Goal: Find specific page/section: Find specific page/section

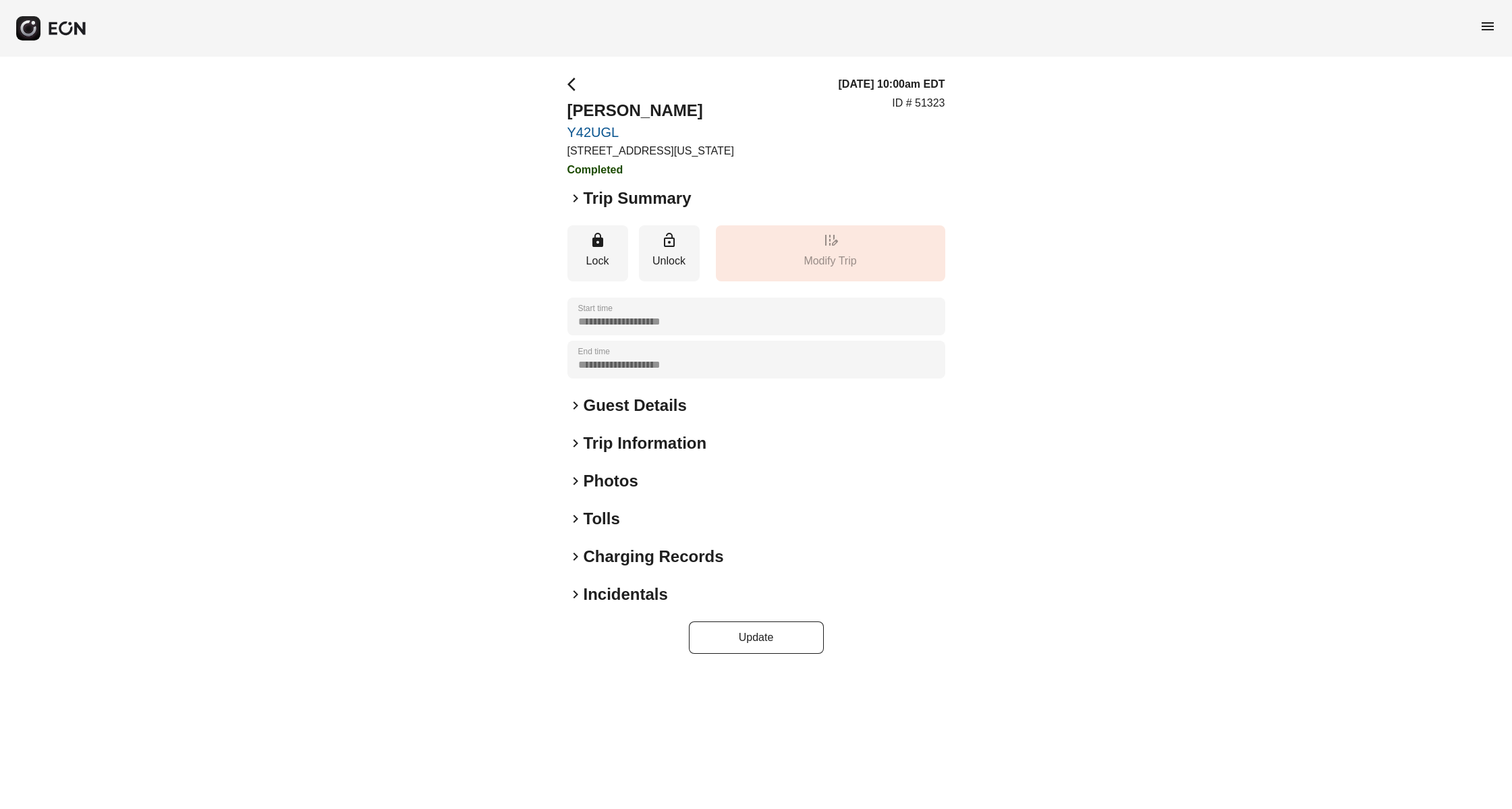
click at [1491, 20] on span "menu" at bounding box center [1488, 27] width 17 height 17
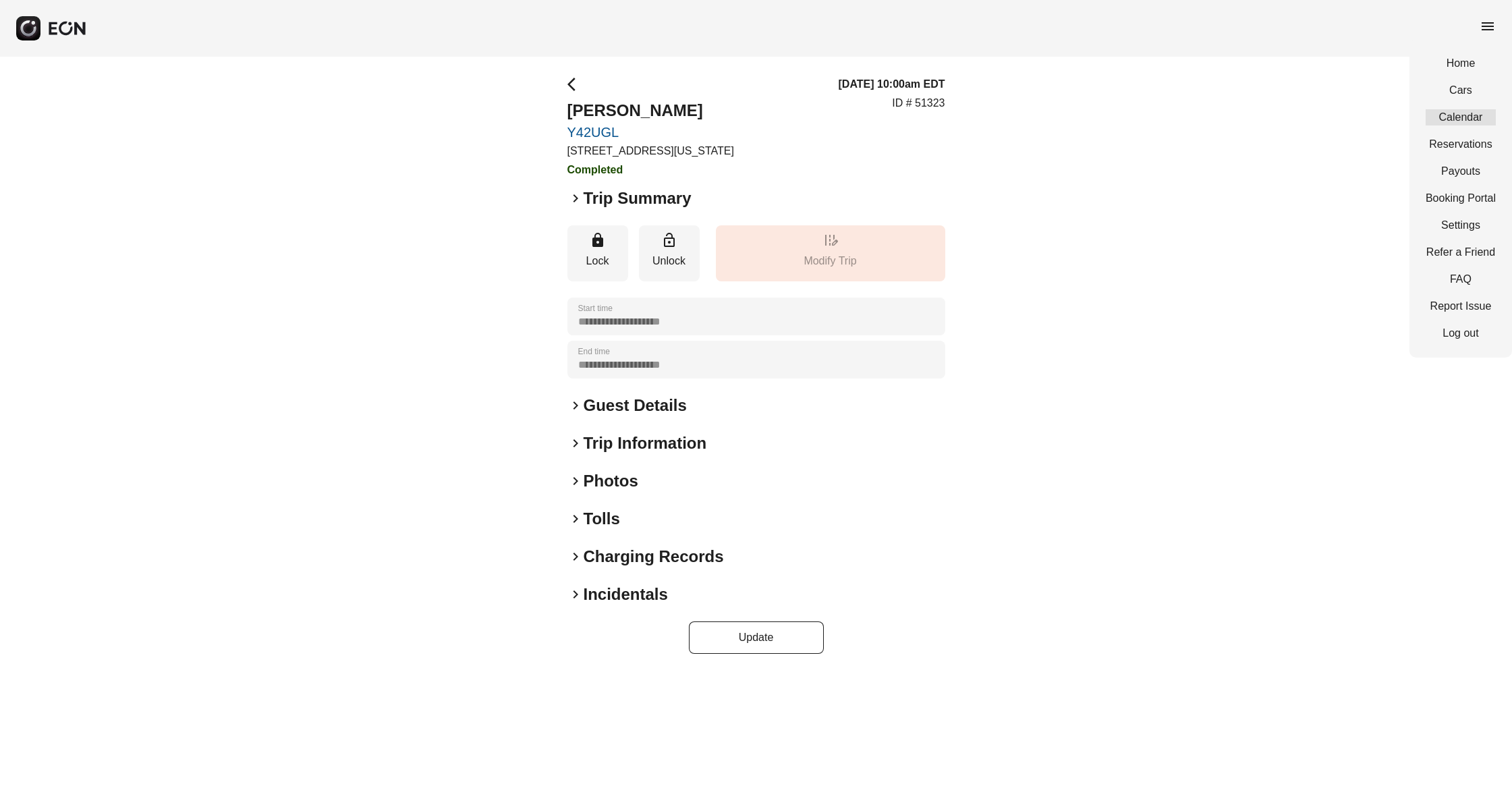
click at [1456, 124] on link "Calendar" at bounding box center [1461, 118] width 70 height 17
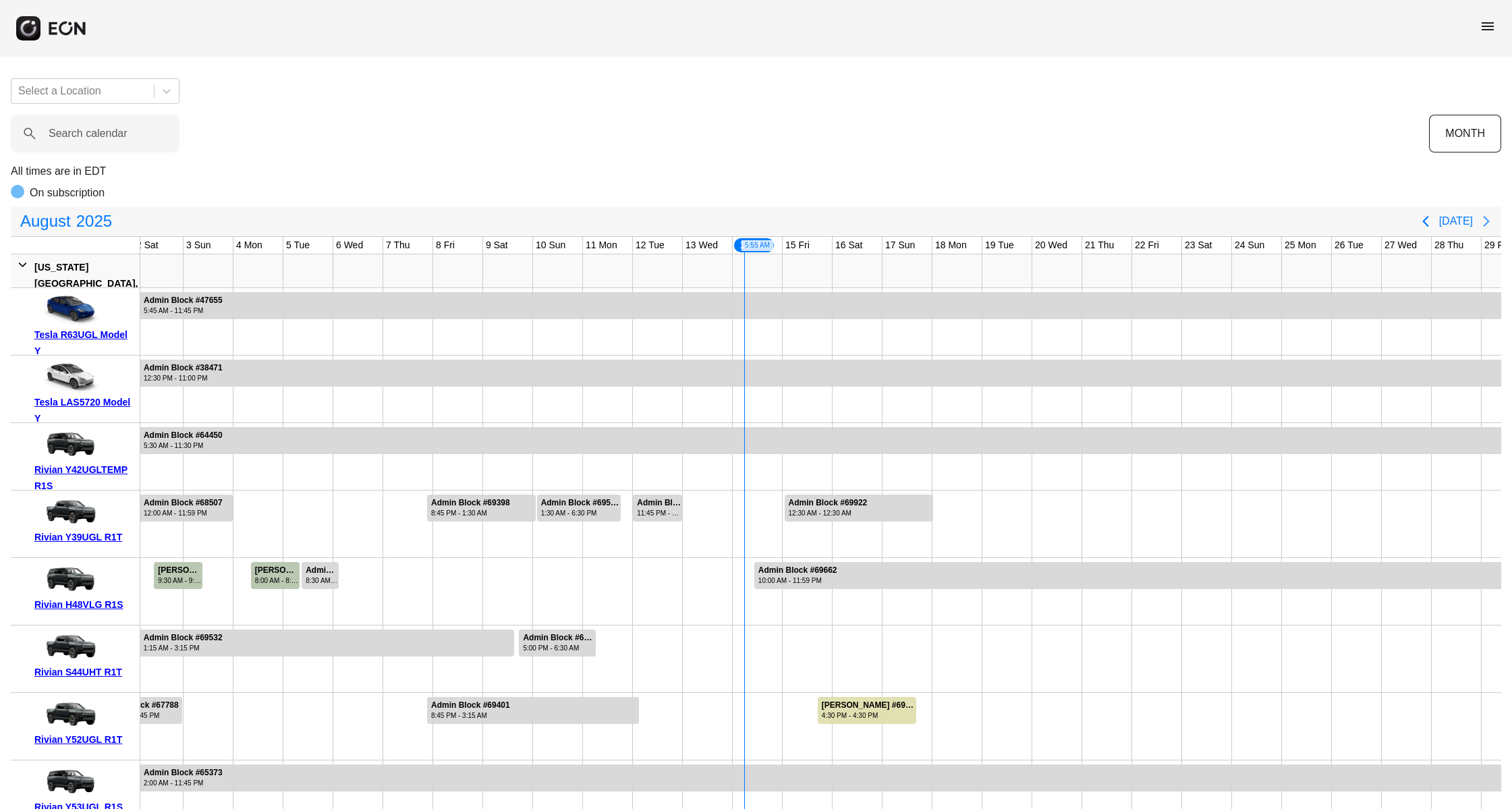
click at [1489, 215] on icon "Next page" at bounding box center [1487, 221] width 17 height 17
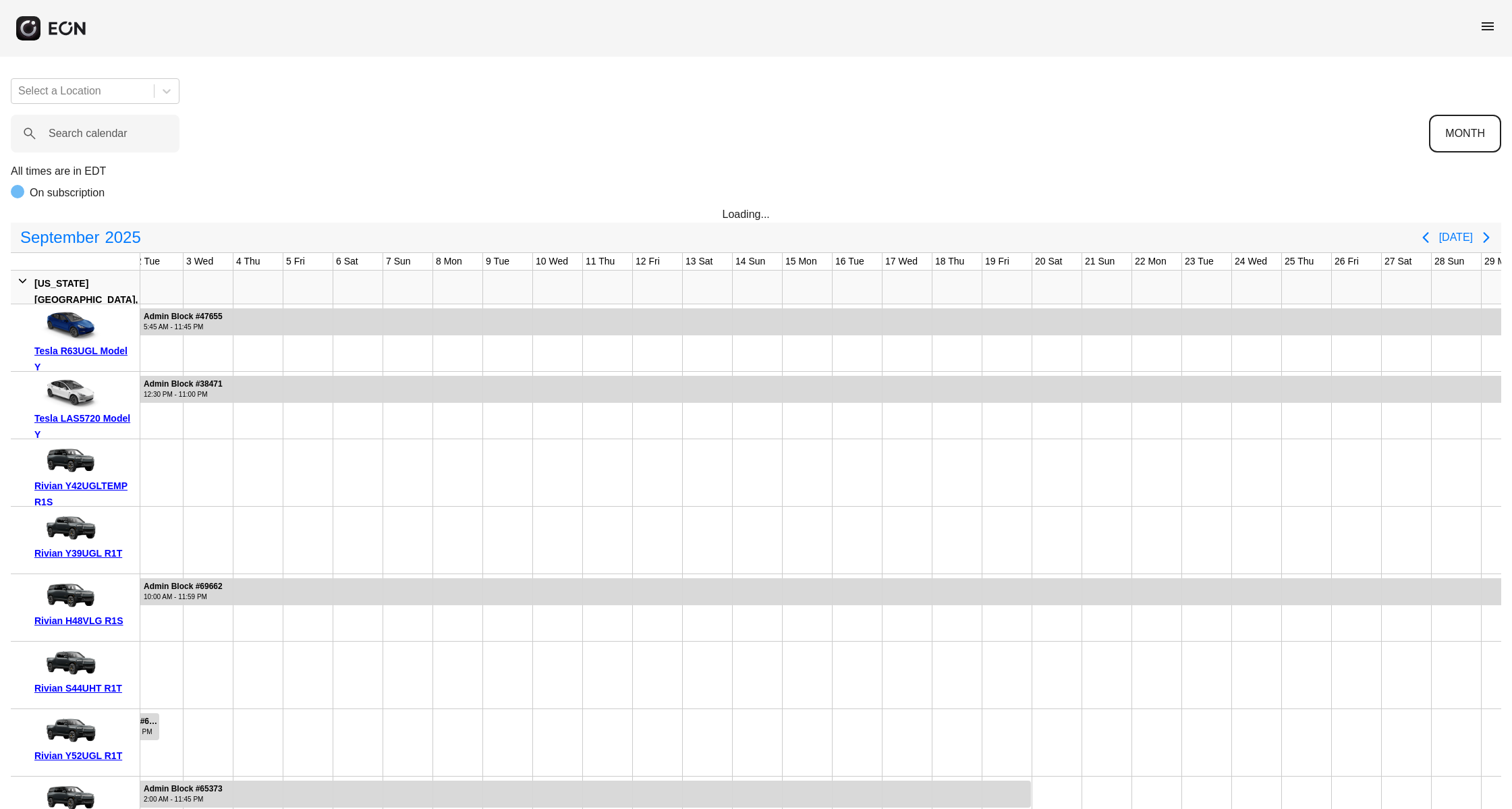
click at [1482, 141] on button "MONTH" at bounding box center [1465, 133] width 73 height 38
click at [1479, 136] on button "MONTH" at bounding box center [1465, 133] width 73 height 38
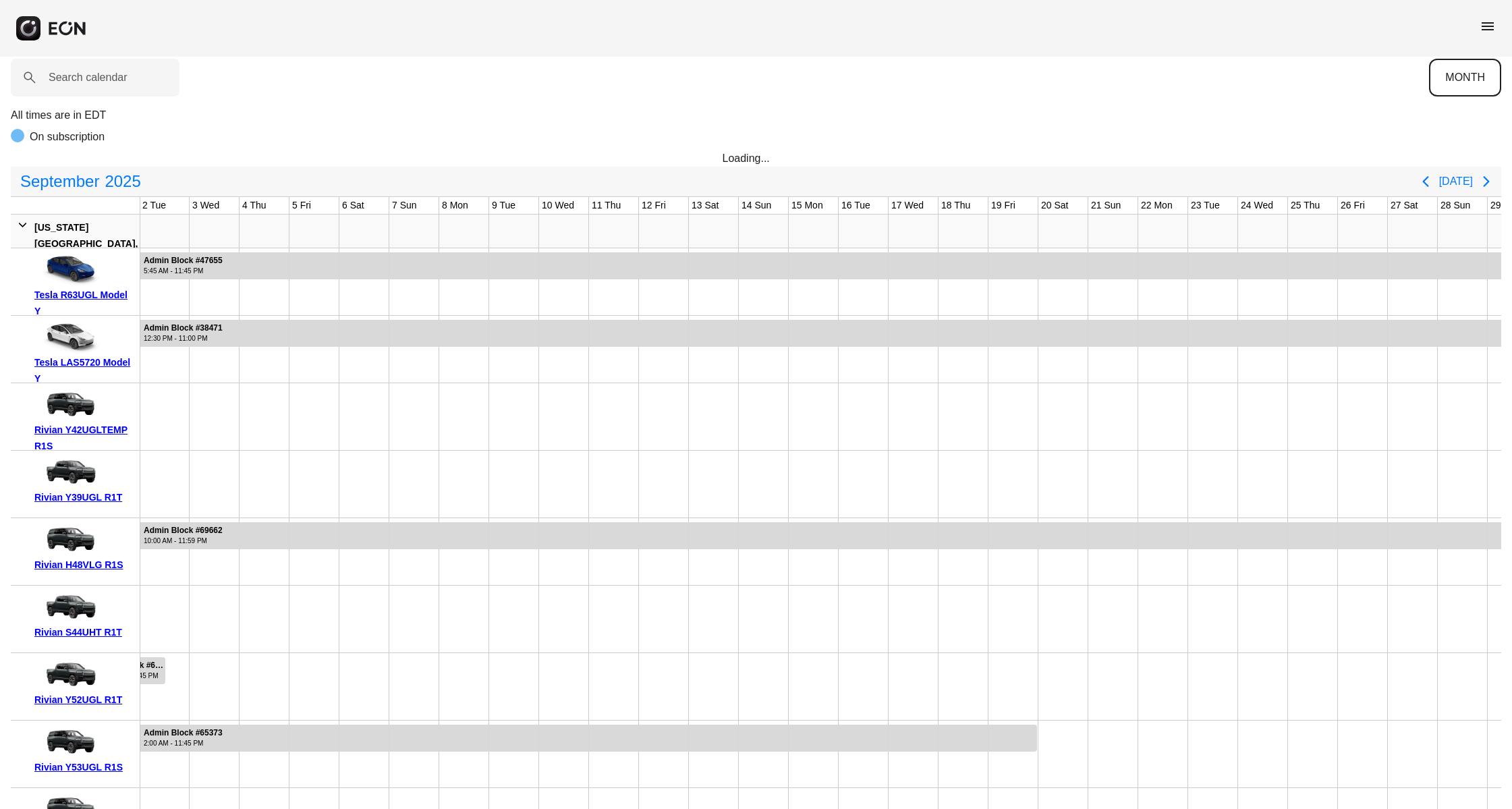
scroll to position [101, 0]
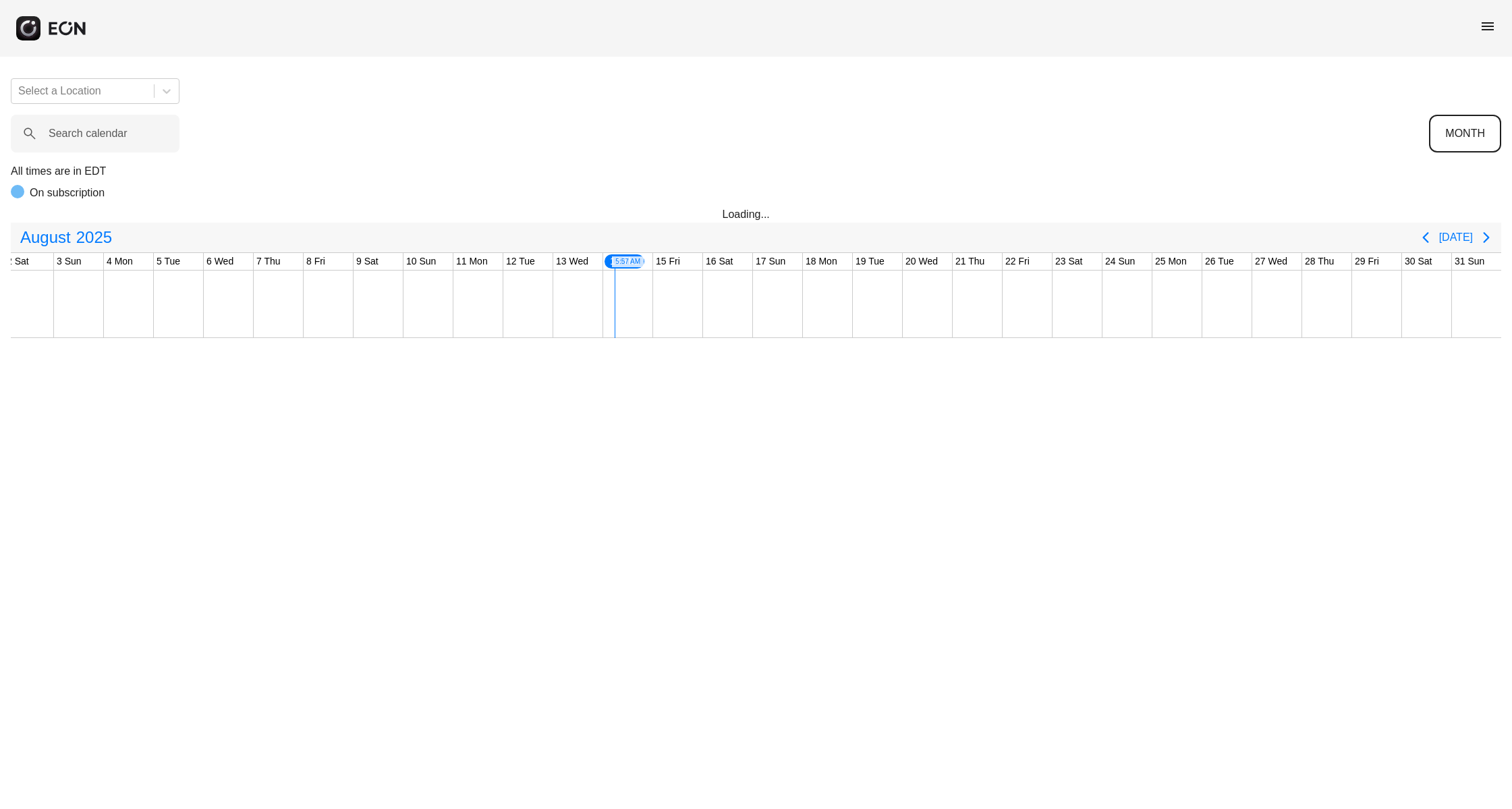
click at [1481, 133] on button "MONTH" at bounding box center [1465, 133] width 73 height 38
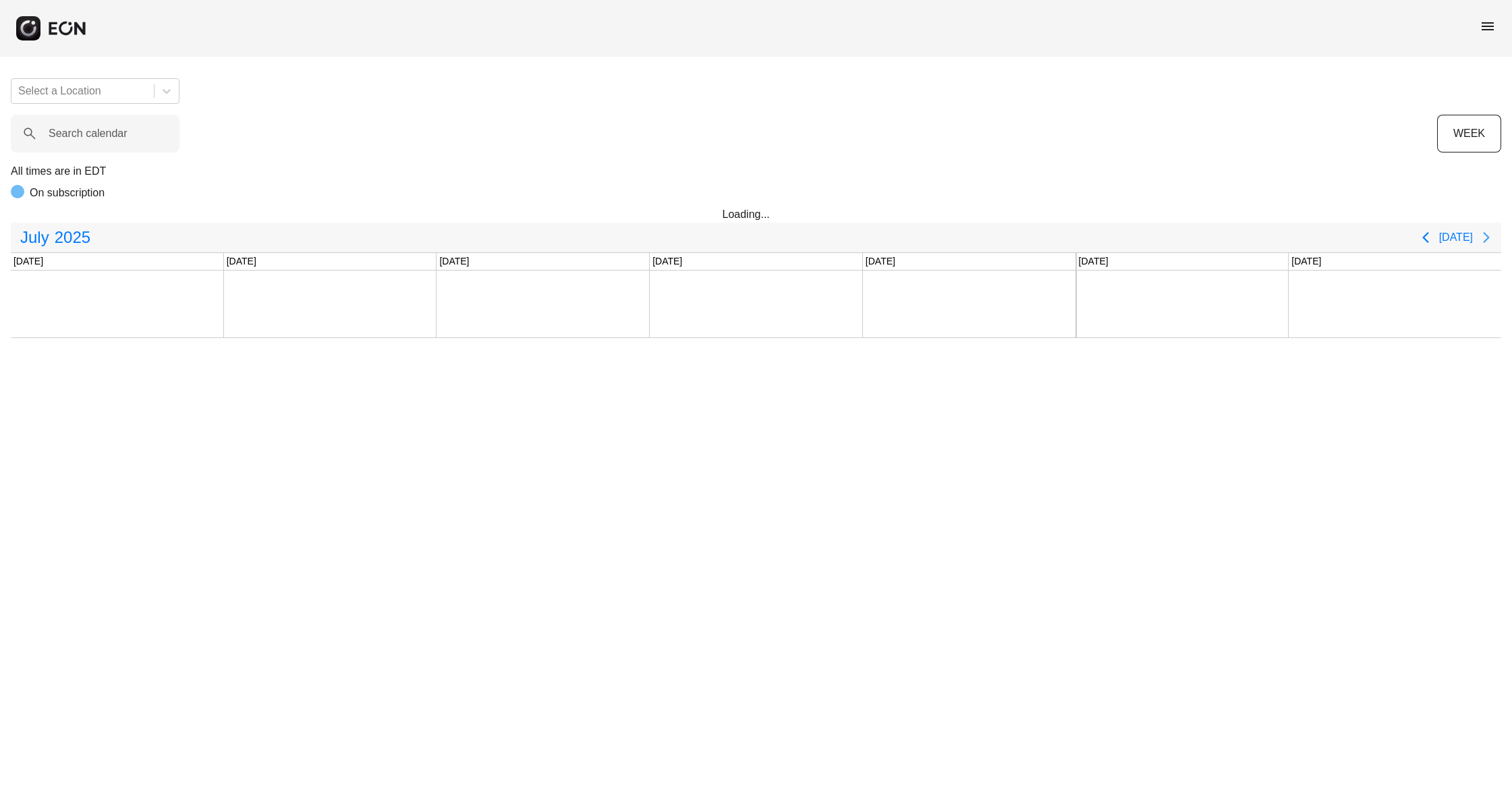
click at [1481, 234] on icon "Next page" at bounding box center [1487, 238] width 17 height 17
click at [1479, 146] on button "WEEK" at bounding box center [1470, 133] width 64 height 38
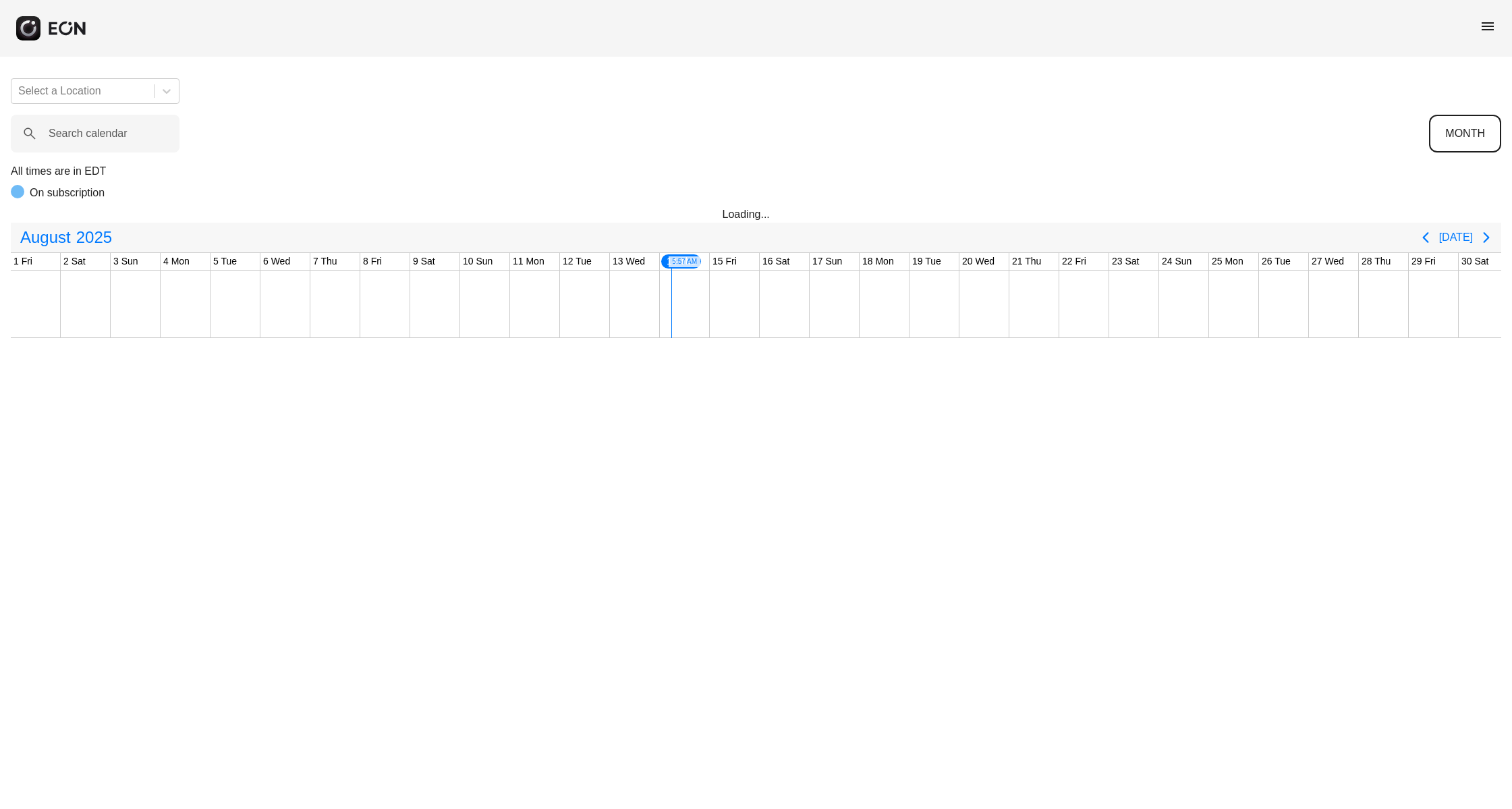
scroll to position [0, 57]
click at [1484, 235] on icon "Next page" at bounding box center [1487, 238] width 17 height 17
click at [103, 139] on label "Search calendar" at bounding box center [88, 134] width 79 height 17
click at [103, 139] on calendar "Search calendar" at bounding box center [96, 133] width 169 height 38
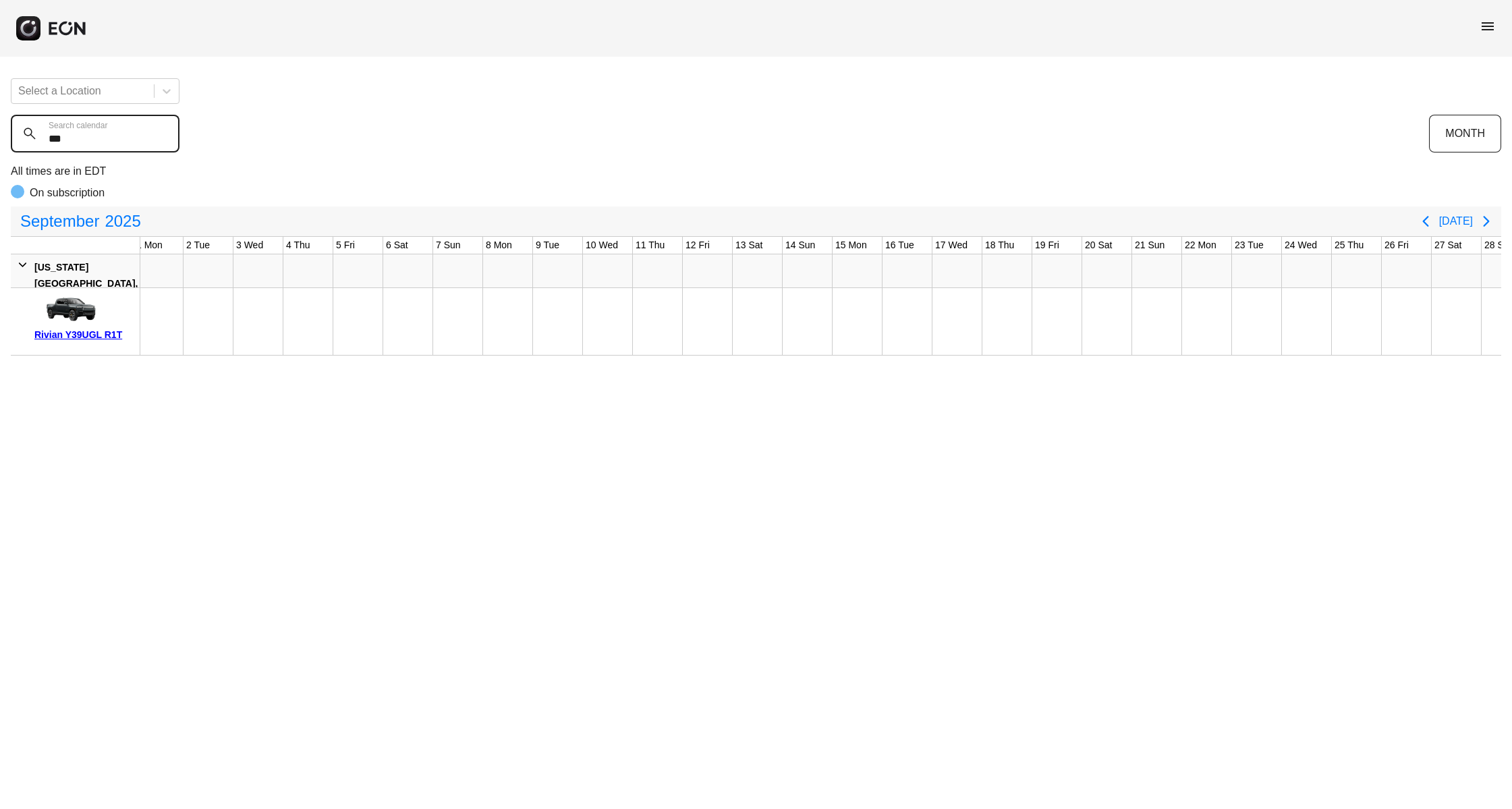
type calendar "***"
click at [408, 355] on html "menu Select a Location *** Search calendar MONTH All times are in EDT On subscr…" at bounding box center [756, 177] width 1512 height 355
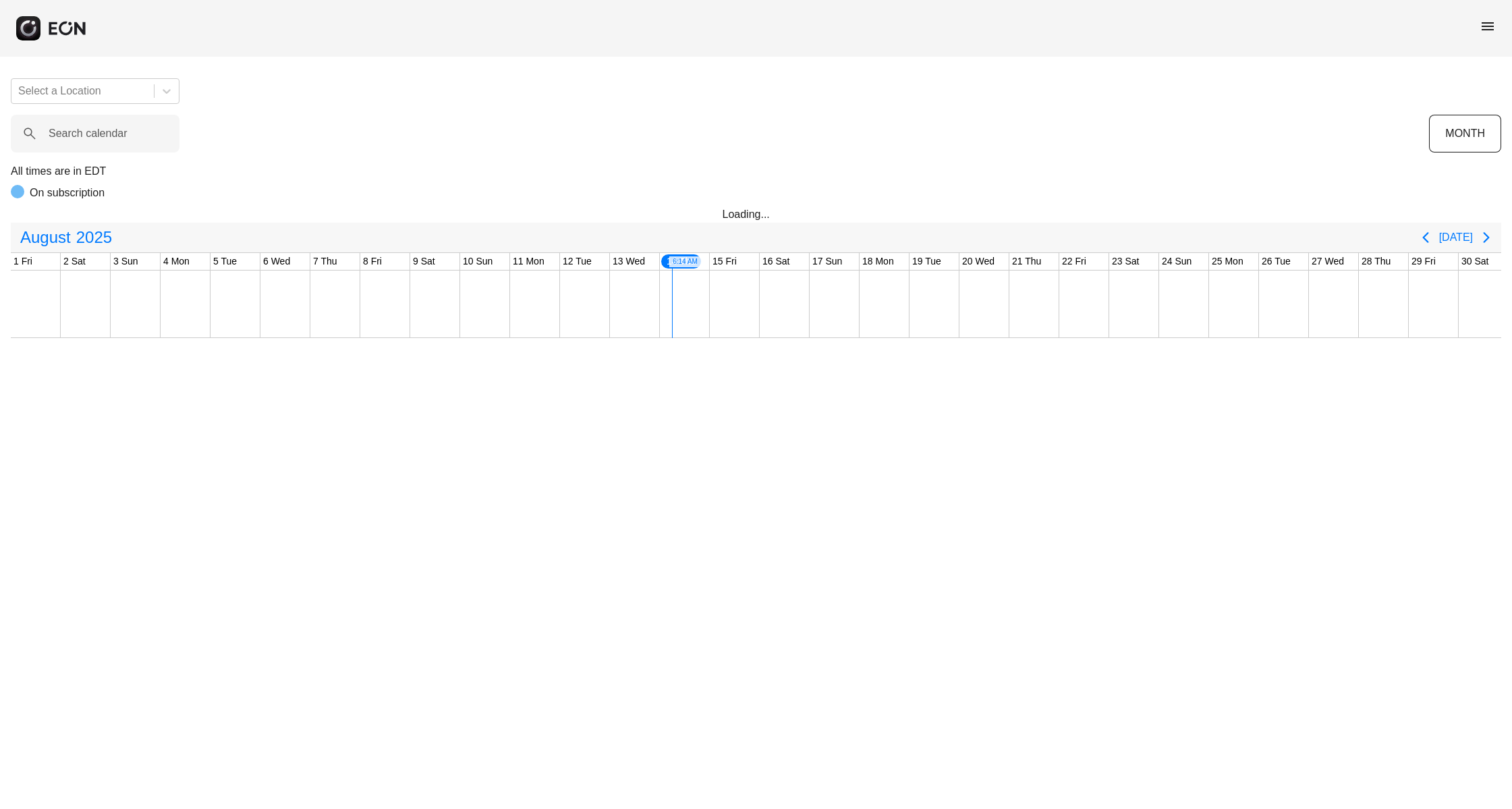
scroll to position [0, 57]
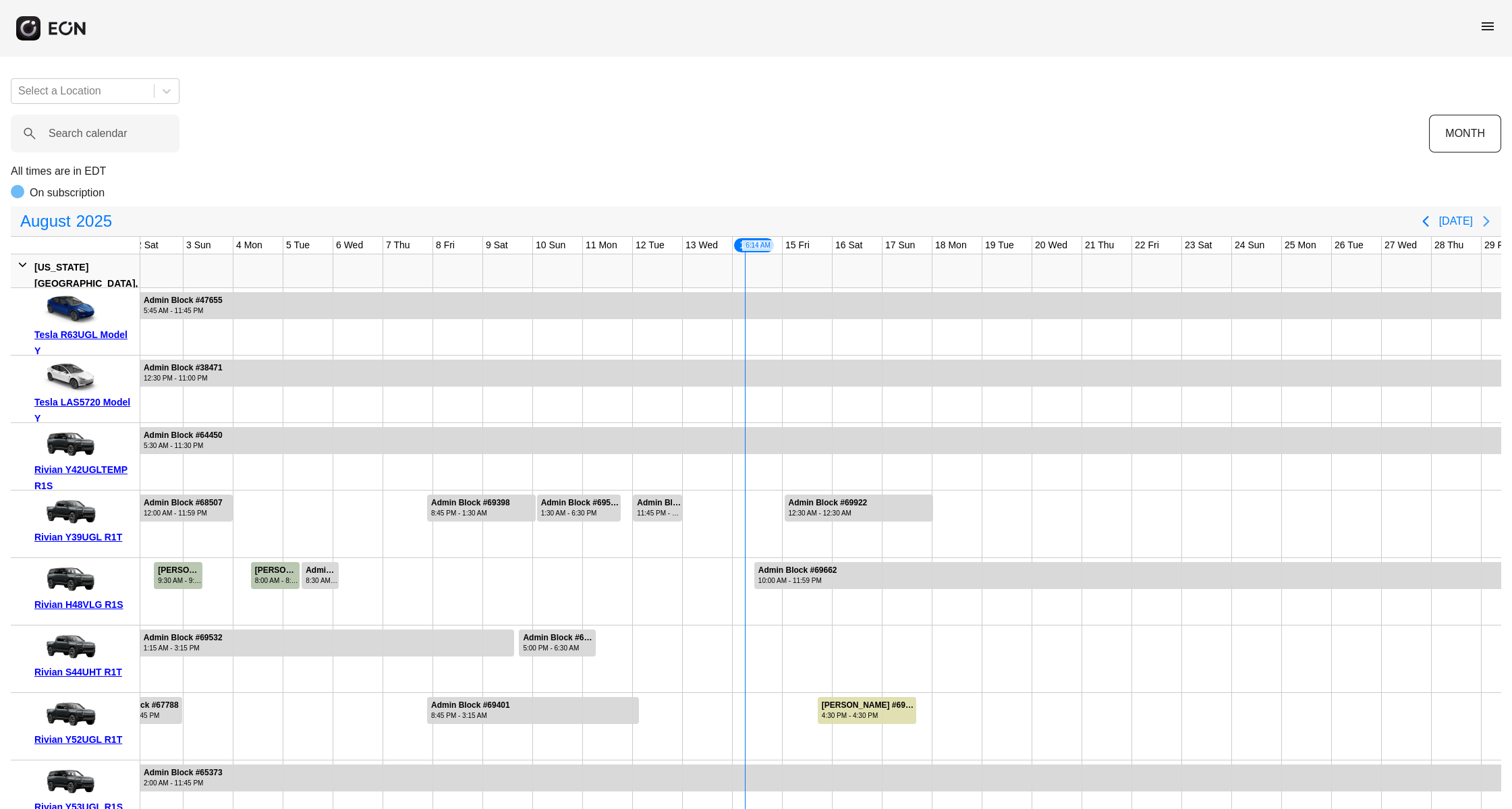
click at [1484, 219] on icon "Next page" at bounding box center [1487, 221] width 17 height 17
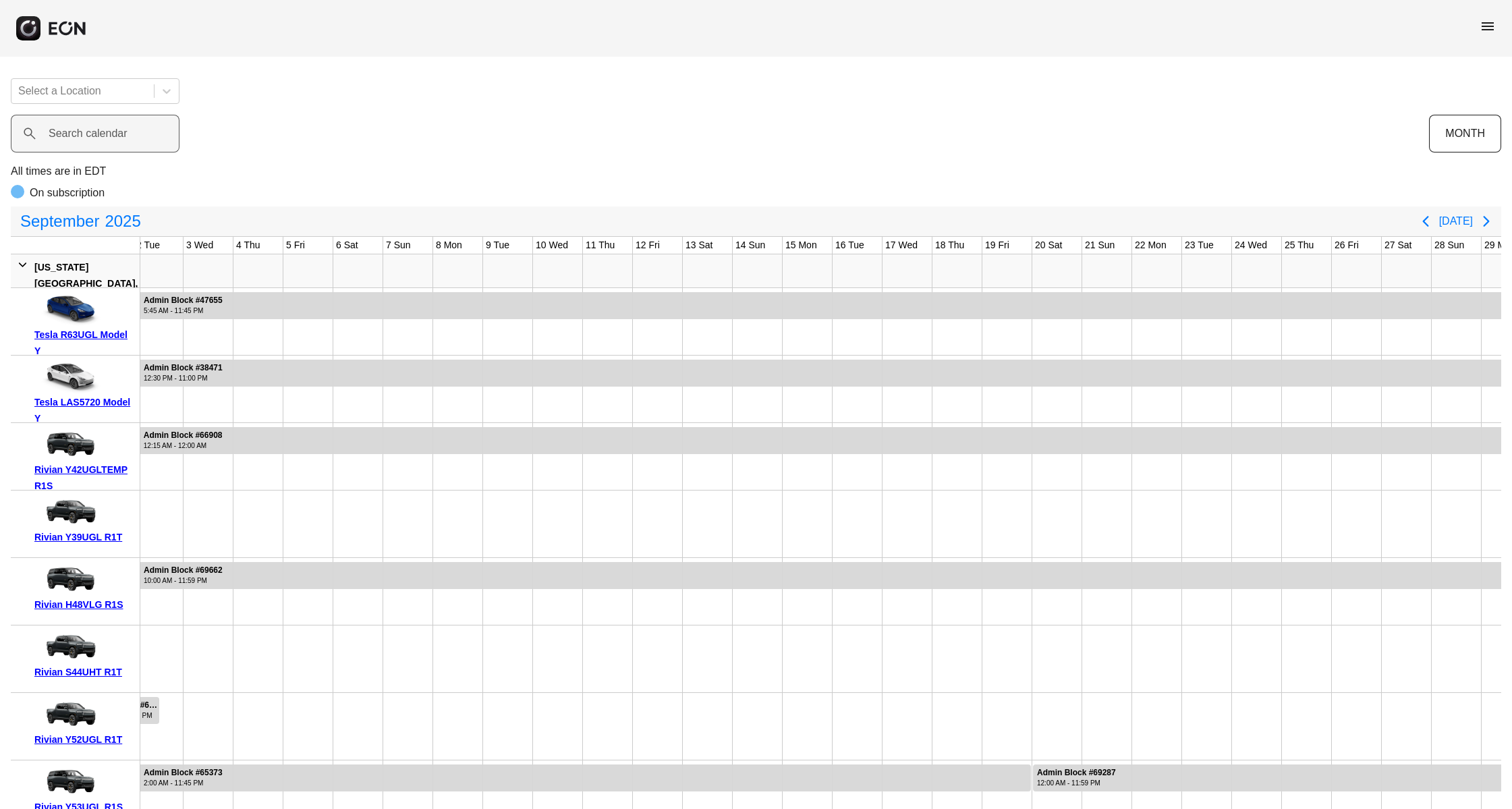
click at [108, 133] on label "Search calendar" at bounding box center [88, 134] width 79 height 17
click at [108, 133] on calendar "Search calendar" at bounding box center [96, 133] width 169 height 38
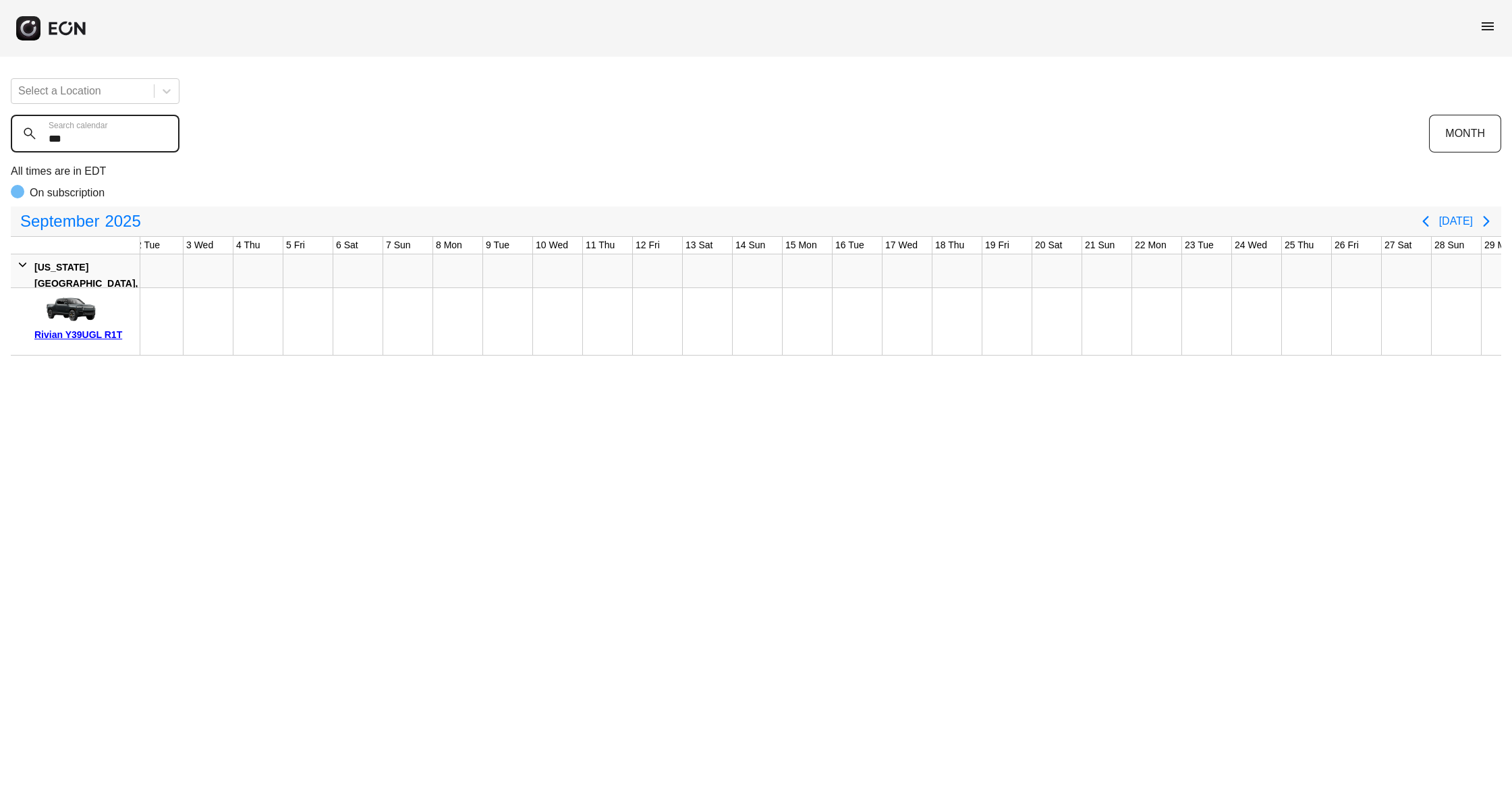
type calendar "***"
